Goal: Task Accomplishment & Management: Use online tool/utility

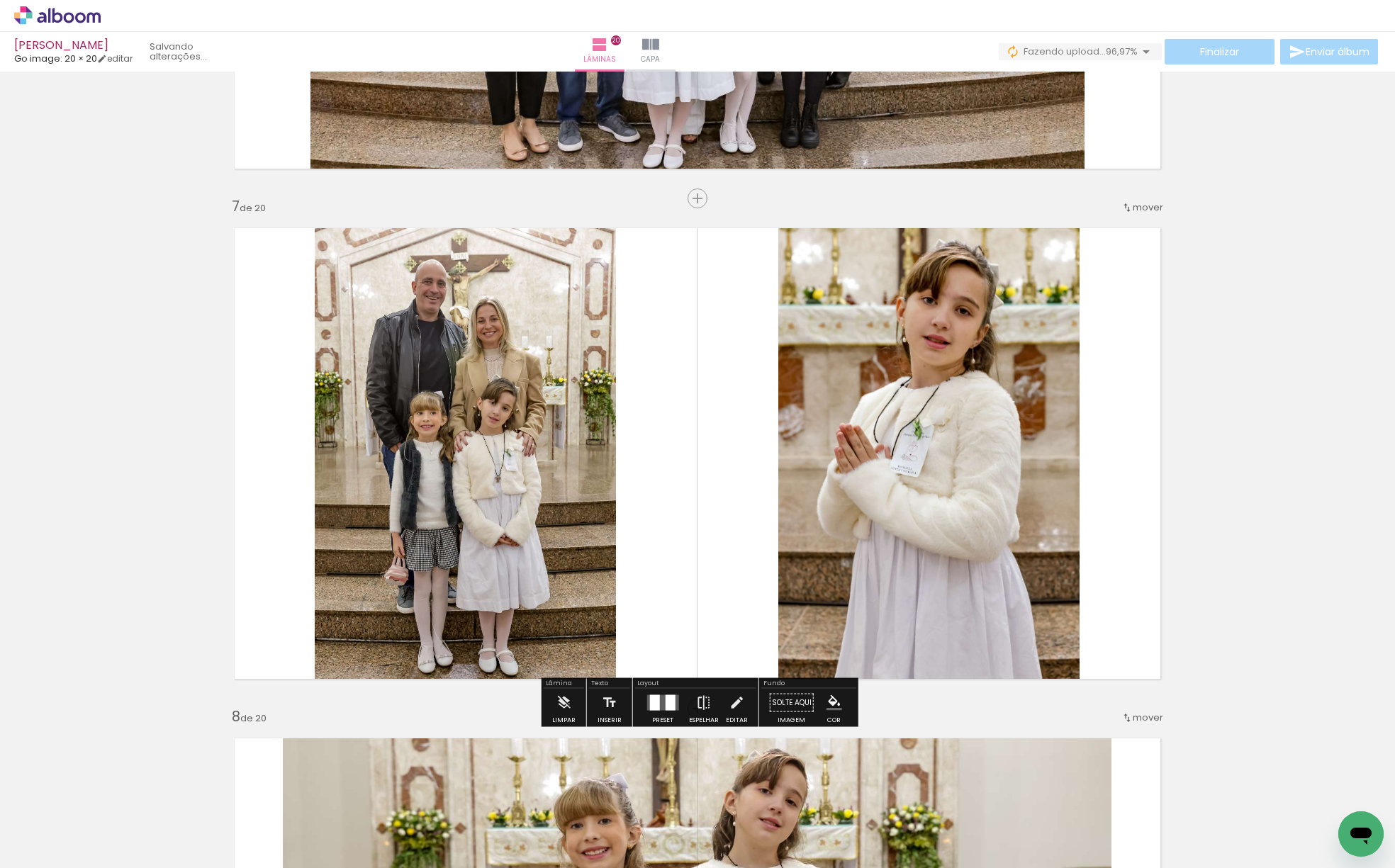
scroll to position [2961, 0]
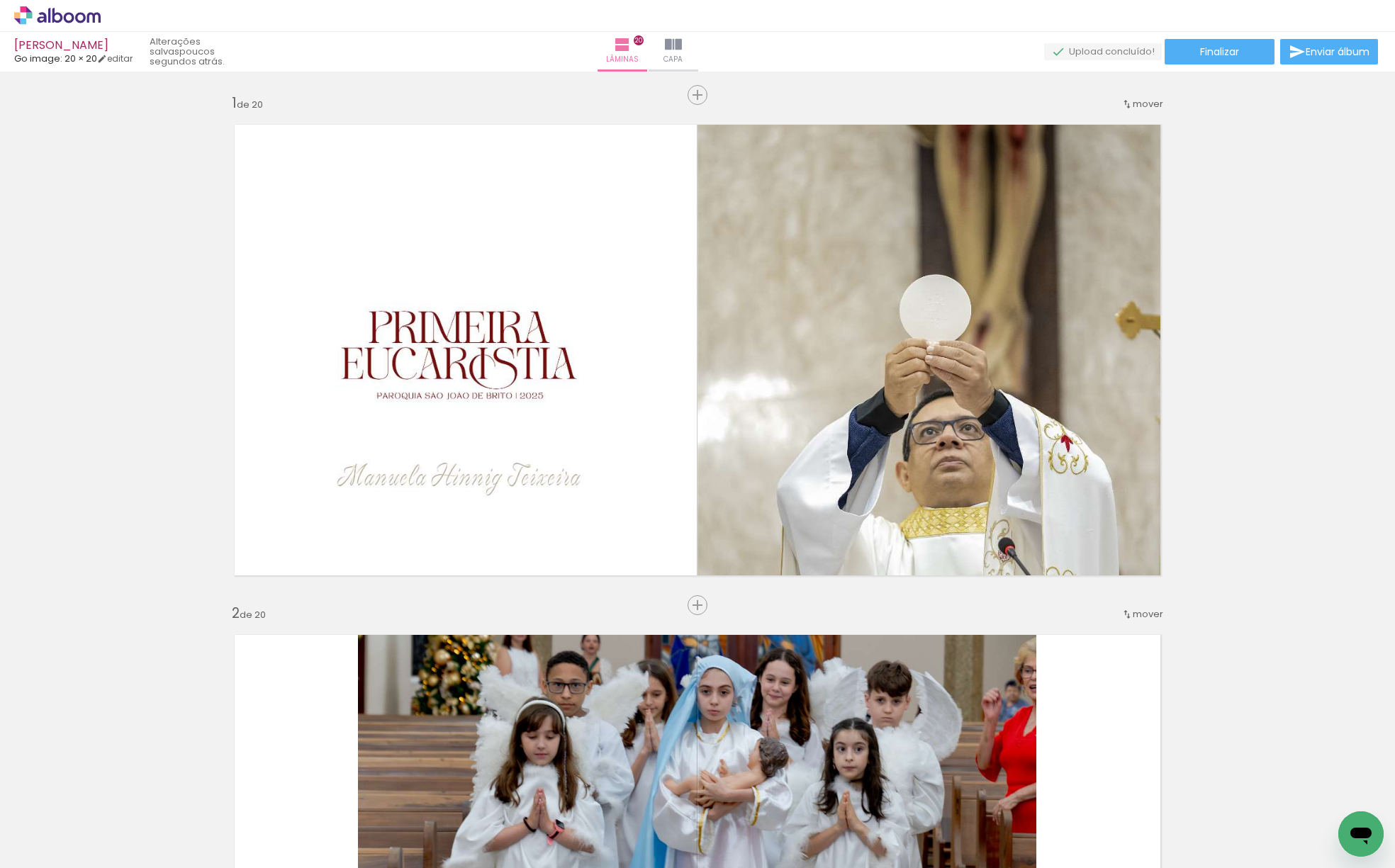
scroll to position [2961, 0]
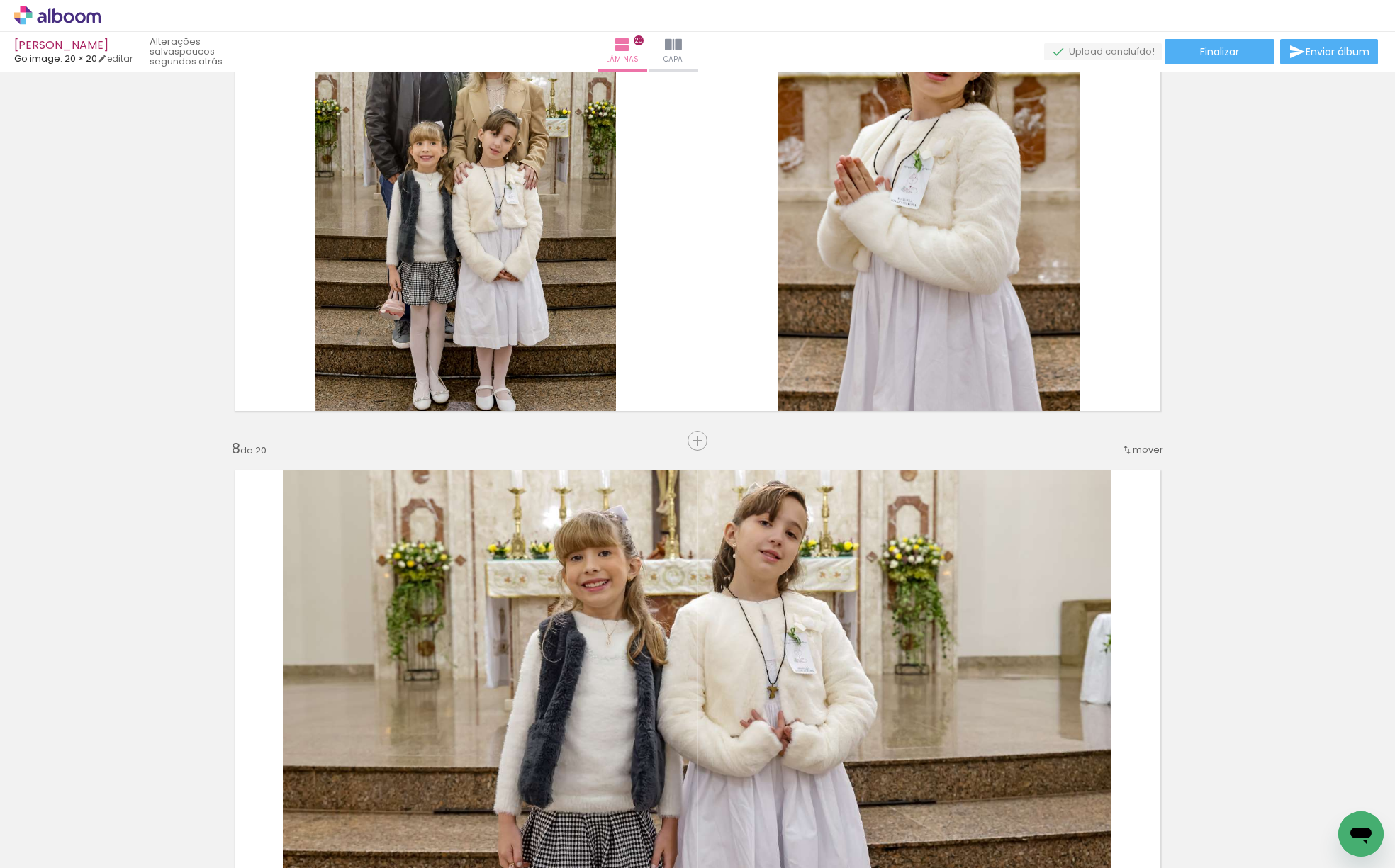
scroll to position [3229, 0]
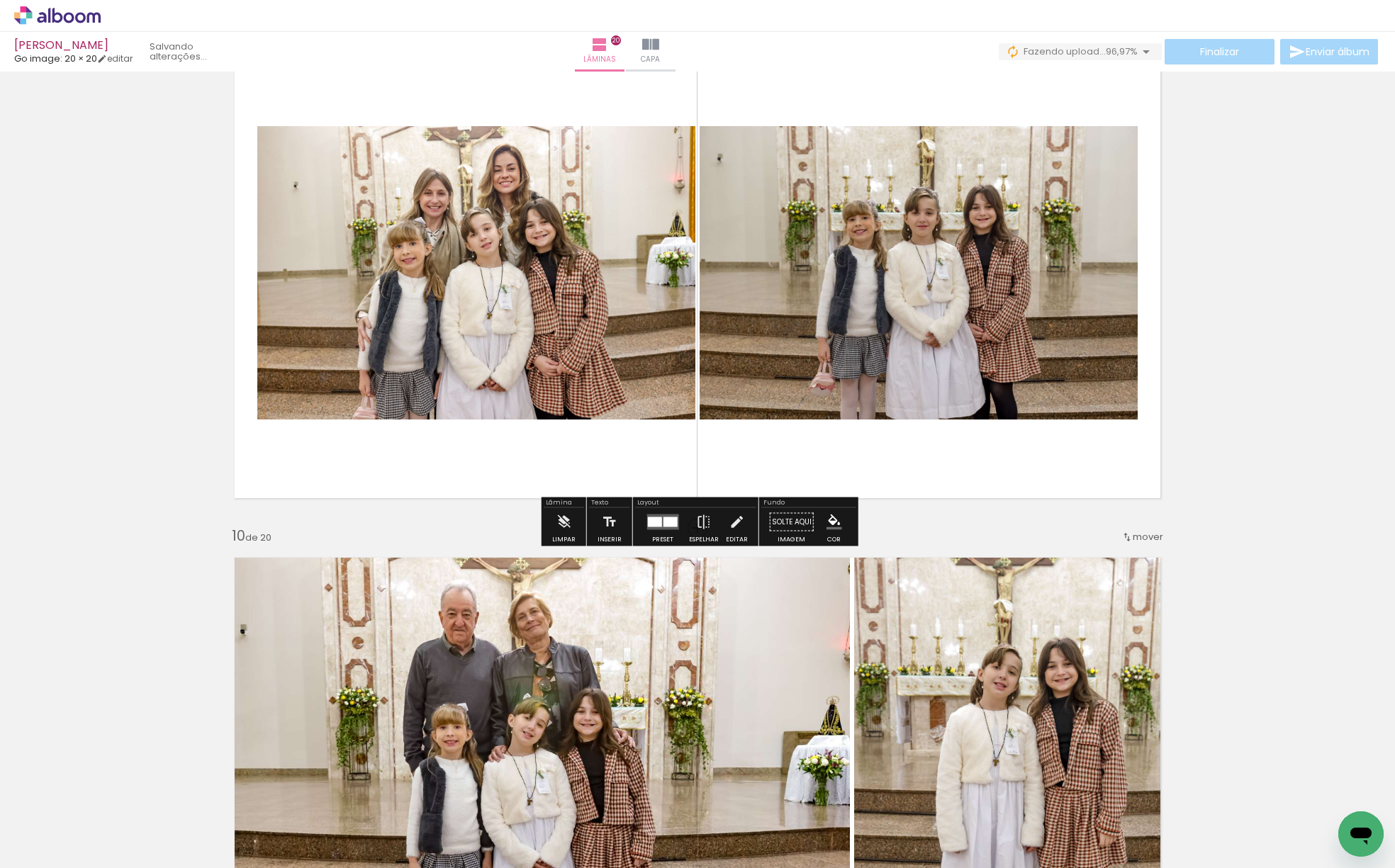
scroll to position [4160, 0]
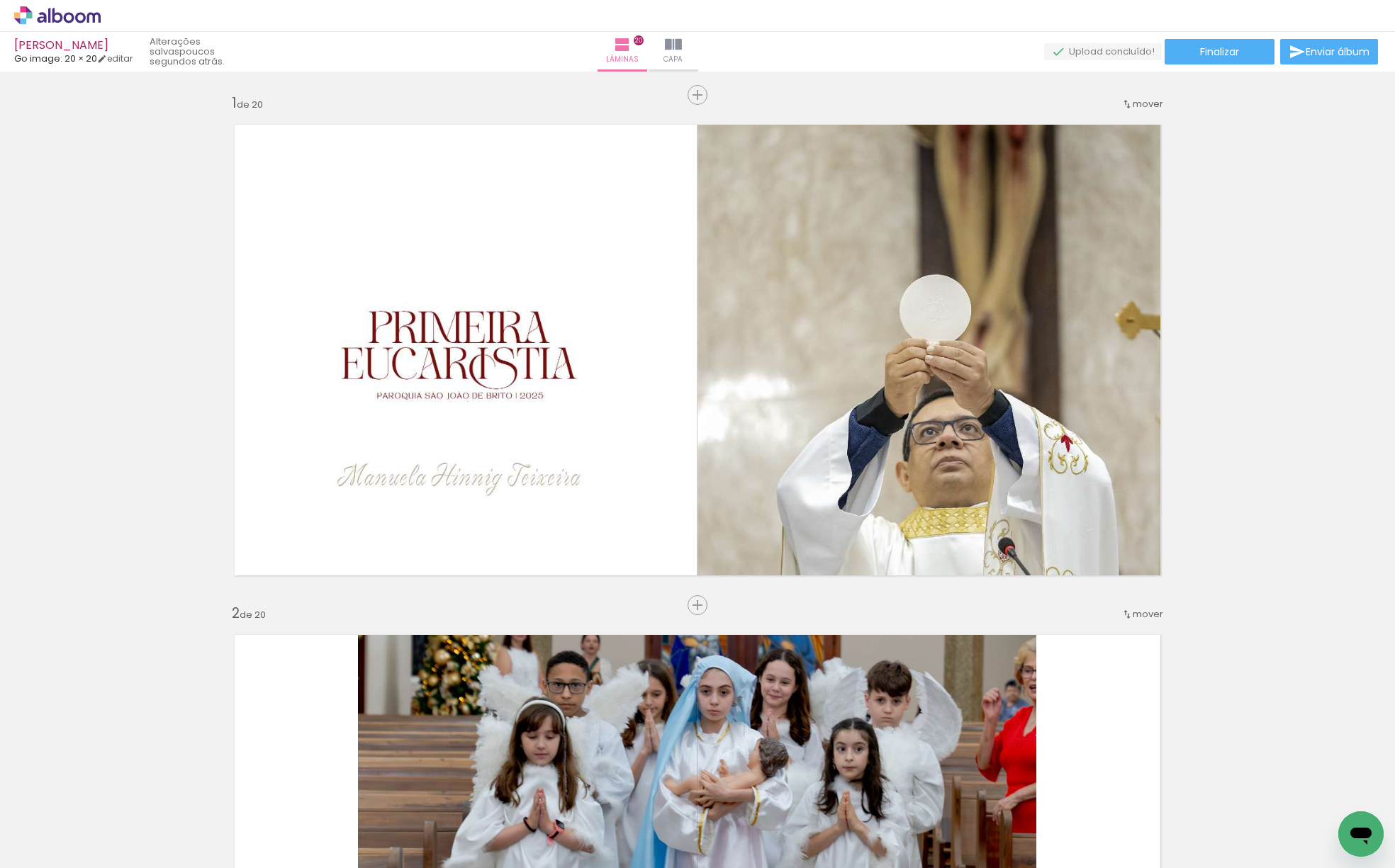
scroll to position [4160, 0]
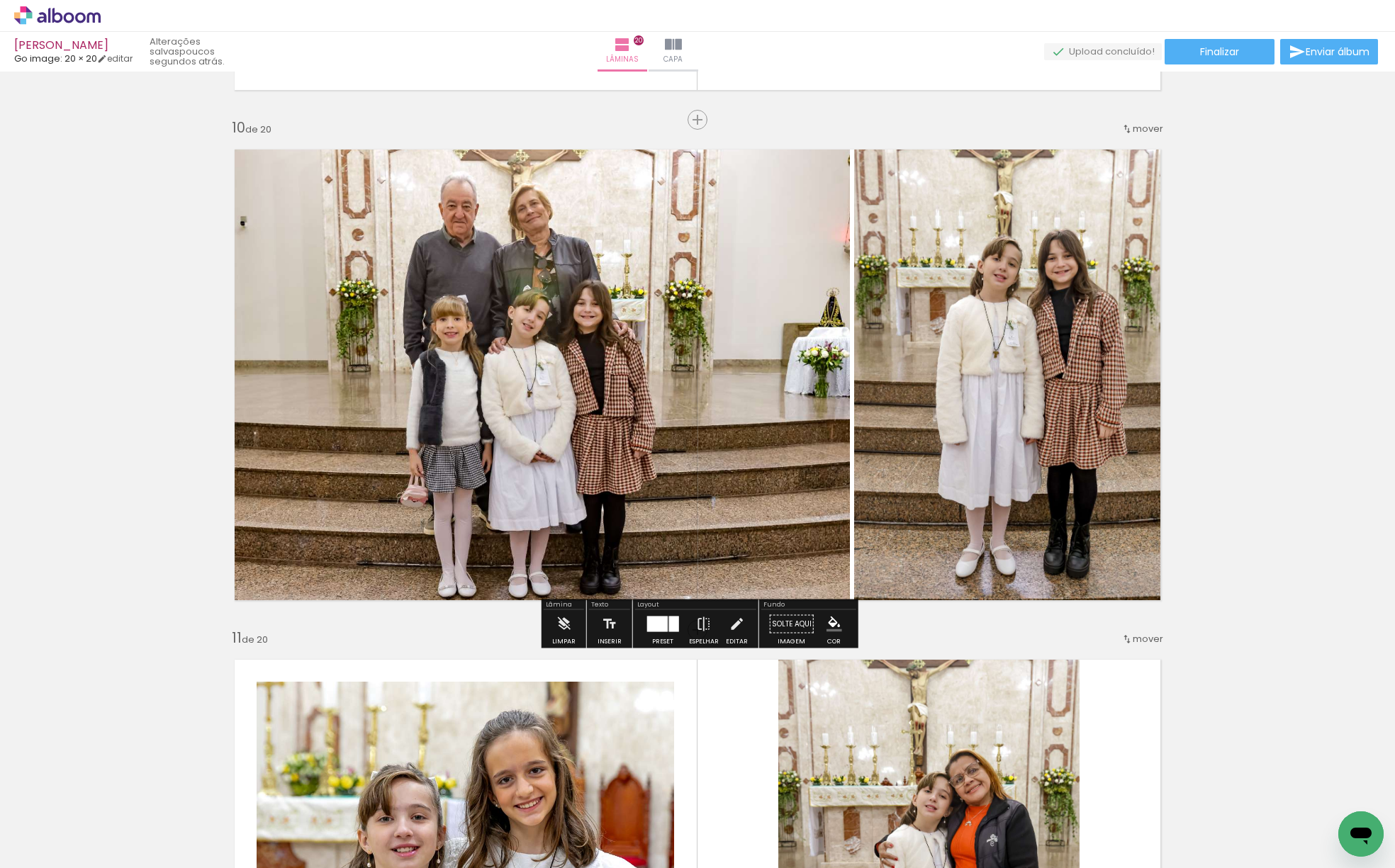
scroll to position [4571, 0]
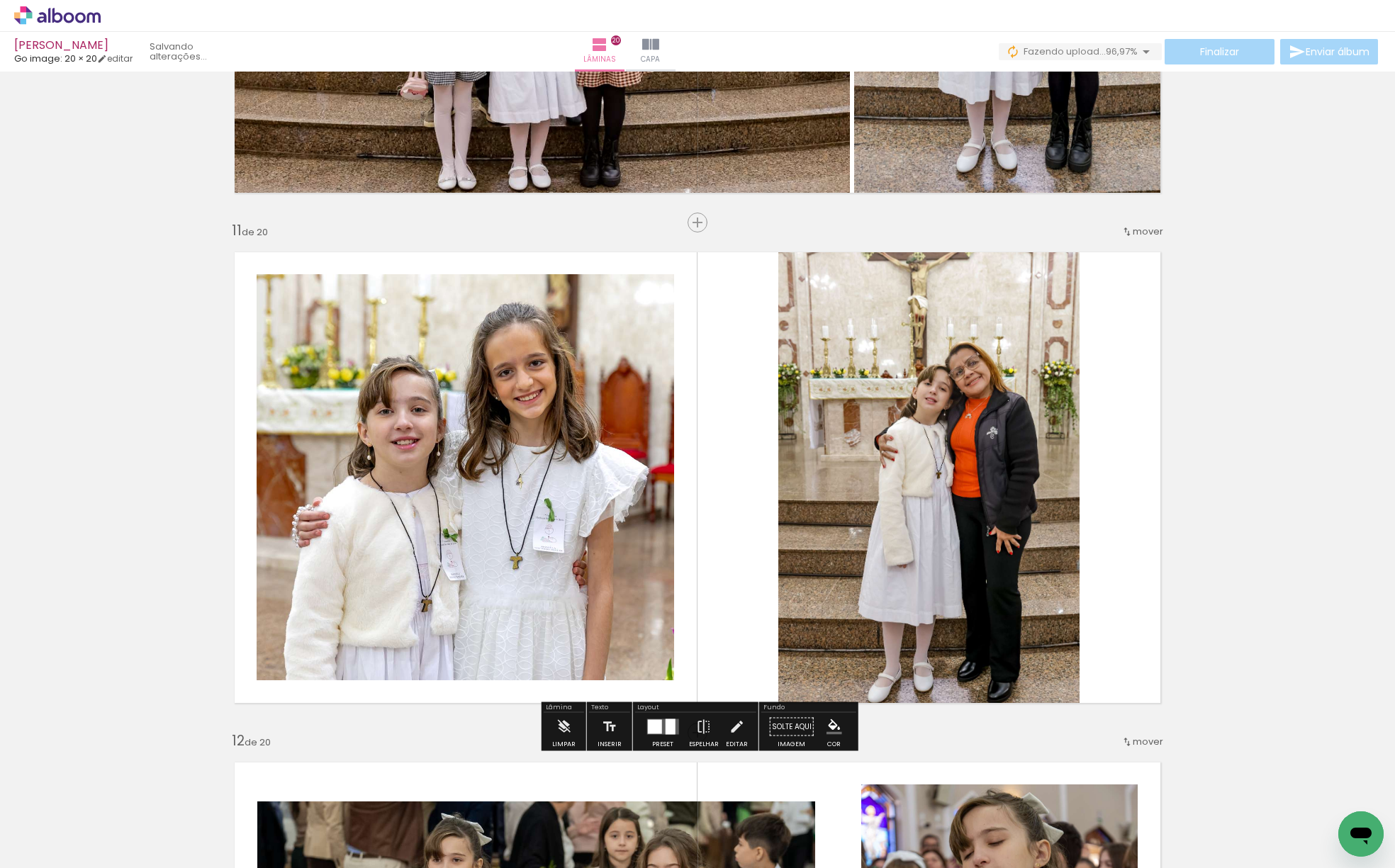
scroll to position [5180, 0]
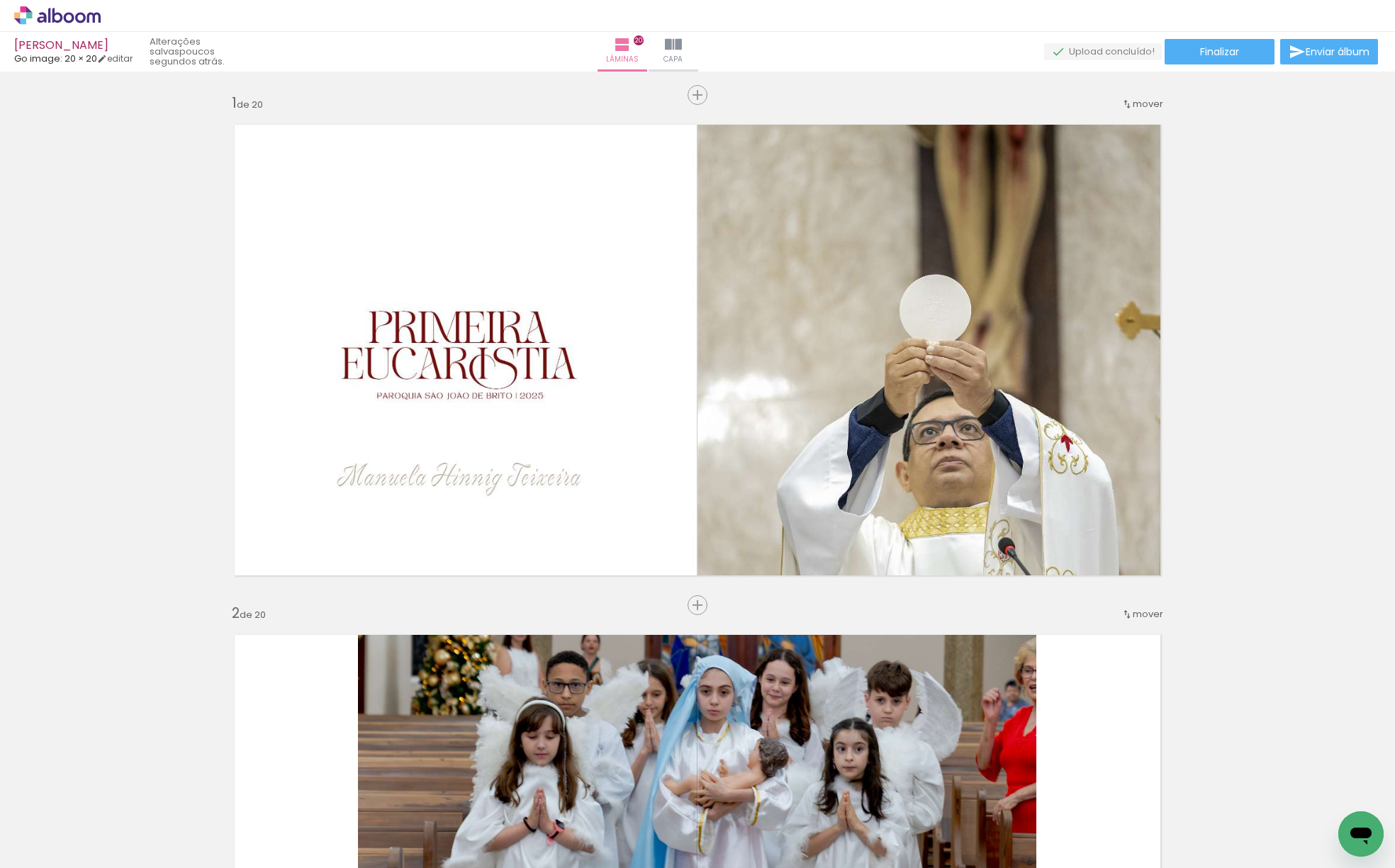
scroll to position [5180, 0]
